Goal: Find specific page/section: Find specific page/section

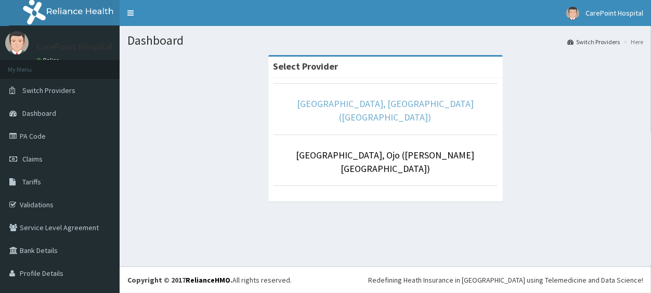
click at [322, 103] on link "[GEOGRAPHIC_DATA], [GEOGRAPHIC_DATA] ([GEOGRAPHIC_DATA])" at bounding box center [385, 110] width 177 height 25
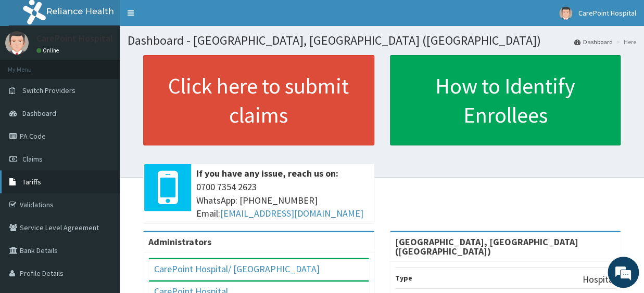
click at [30, 184] on span "Tariffs" at bounding box center [31, 181] width 19 height 9
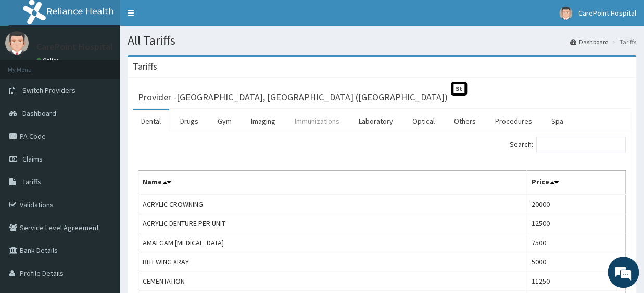
click at [312, 122] on link "Immunizations" at bounding box center [316, 121] width 61 height 22
